Goal: Information Seeking & Learning: Check status

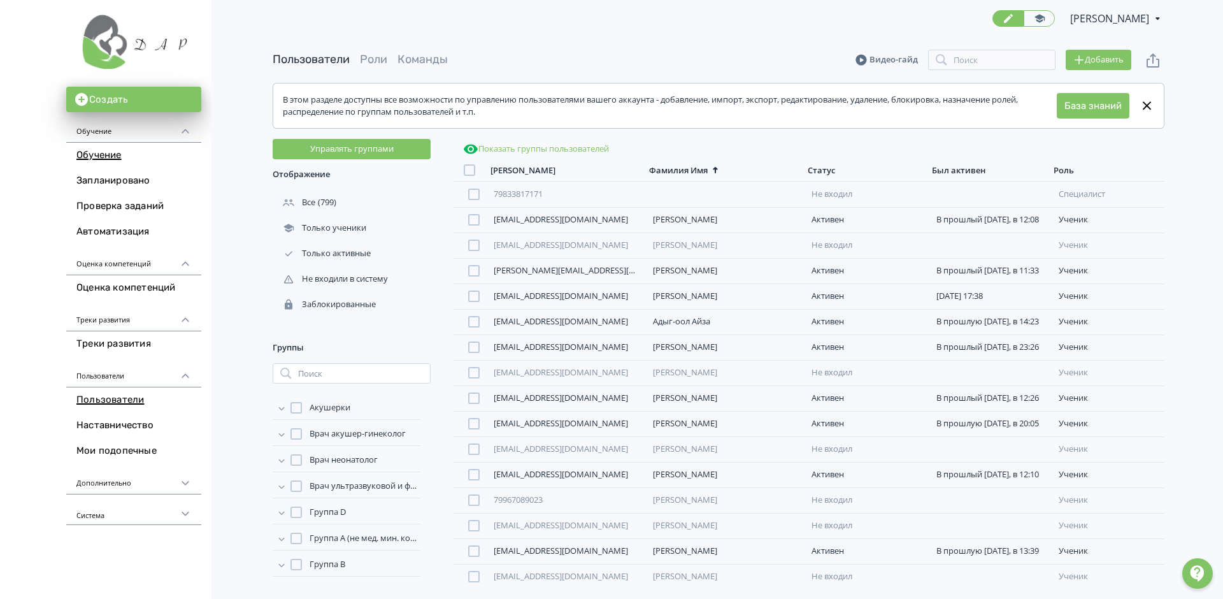
click at [92, 161] on link "Обучение" at bounding box center [133, 155] width 135 height 25
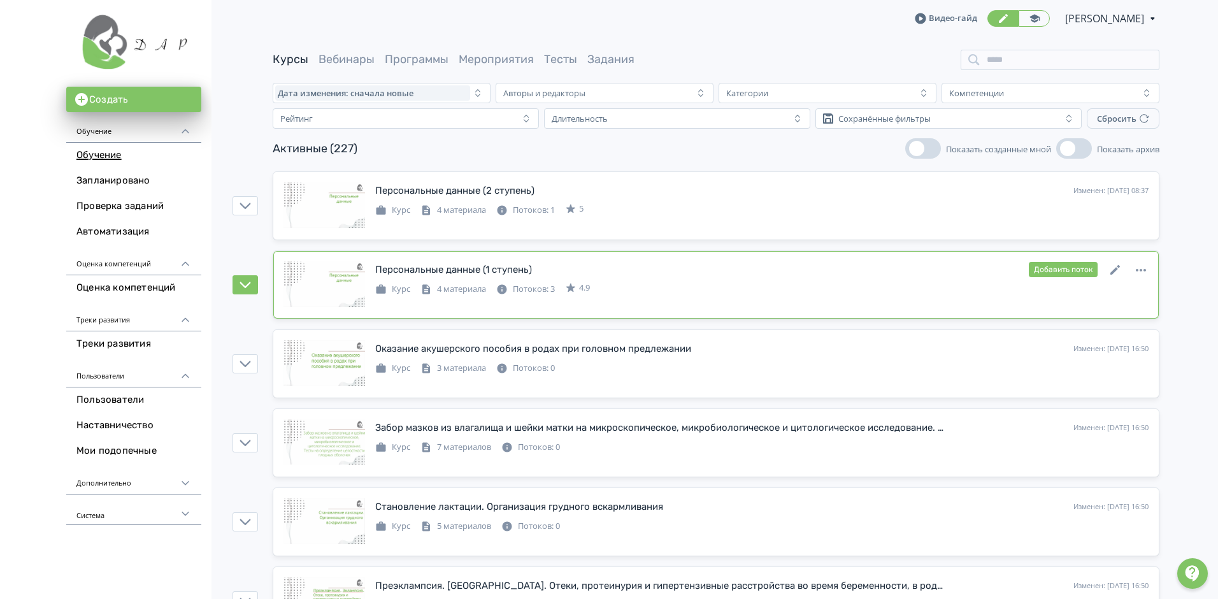
click at [491, 266] on div "Персональные данные (1 ступень)" at bounding box center [453, 269] width 157 height 15
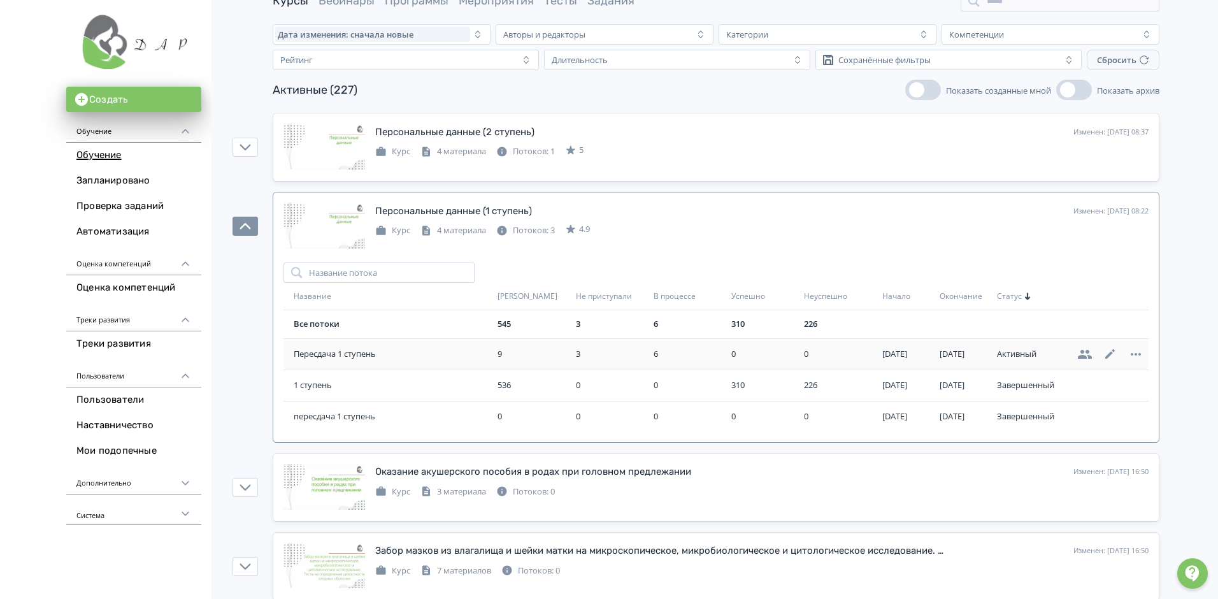
scroll to position [64, 0]
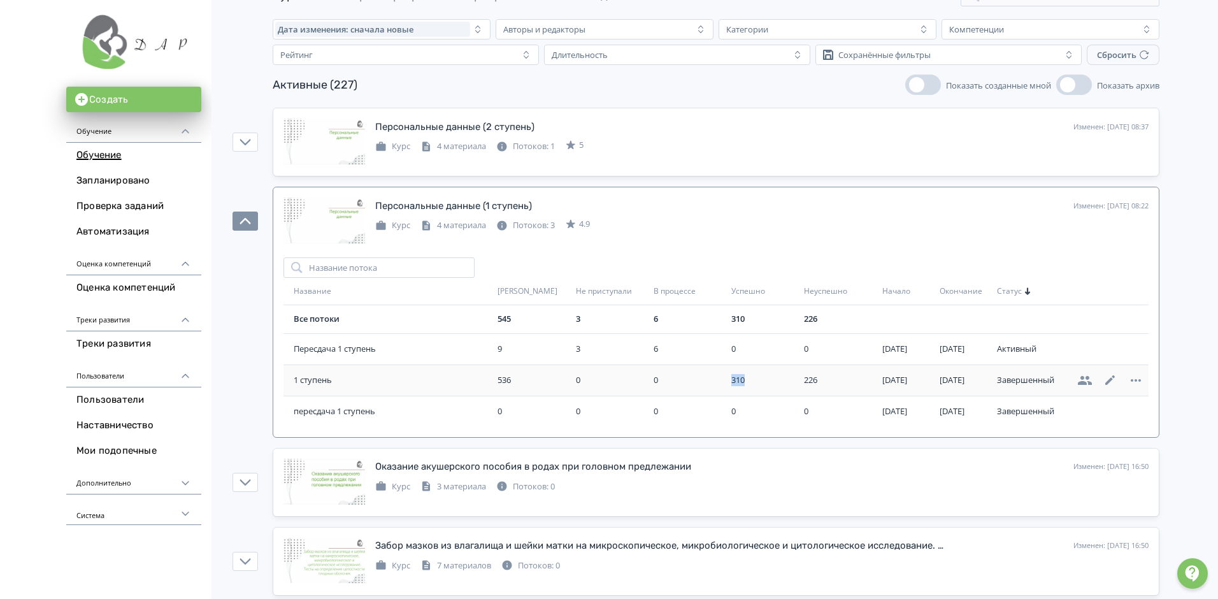
drag, startPoint x: 721, startPoint y: 380, endPoint x: 749, endPoint y: 382, distance: 28.7
click at [749, 382] on div "310" at bounding box center [765, 380] width 68 height 13
drag, startPoint x: 775, startPoint y: 384, endPoint x: 799, endPoint y: 384, distance: 24.2
click at [799, 384] on td "226" at bounding box center [838, 379] width 78 height 31
click at [772, 399] on td "0" at bounding box center [762, 411] width 73 height 31
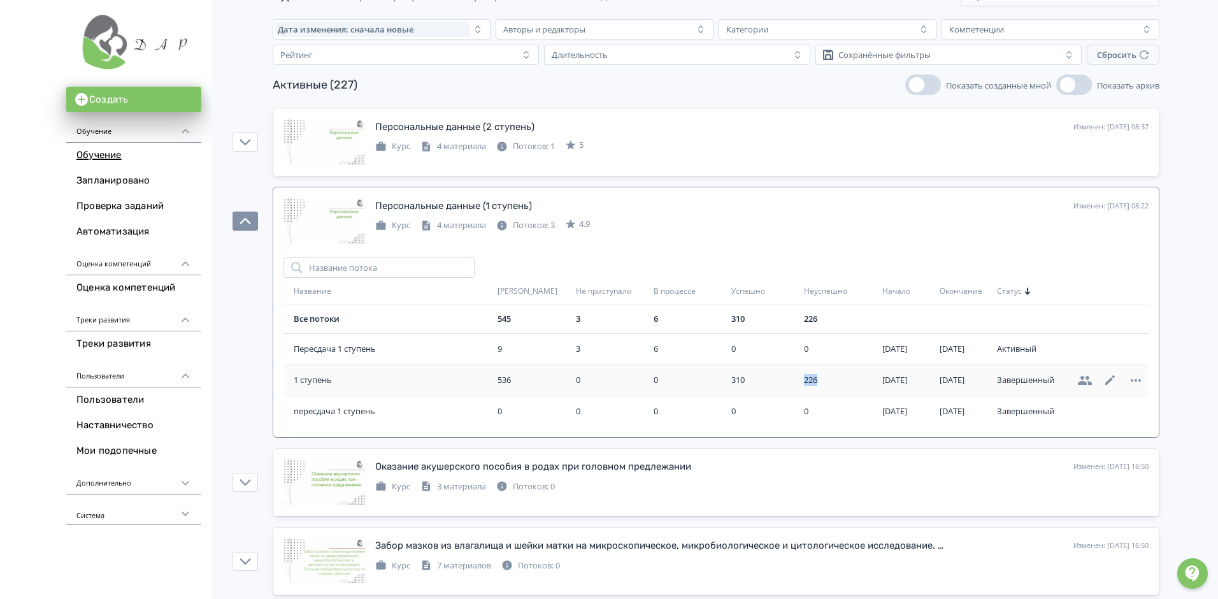
click at [804, 381] on td "226" at bounding box center [838, 379] width 78 height 31
click at [938, 220] on div "Курс 4 материала Потоков: 3 4.9" at bounding box center [761, 224] width 773 height 15
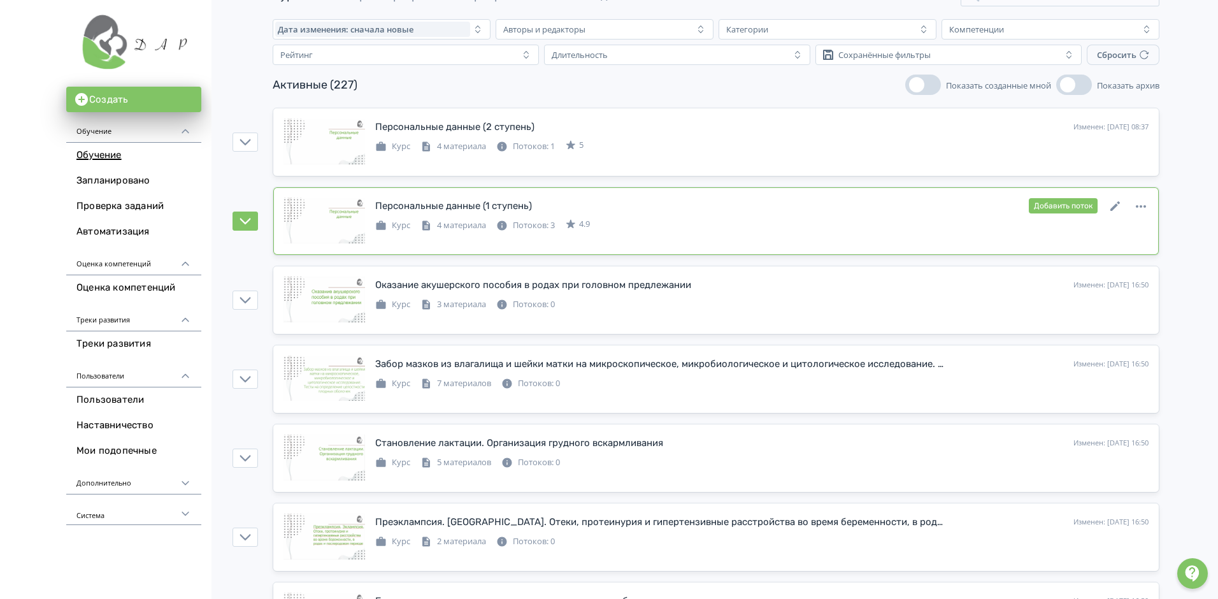
click at [871, 224] on div "Курс 4 материала Потоков: 3 4.9" at bounding box center [761, 224] width 773 height 15
